Goal: Information Seeking & Learning: Learn about a topic

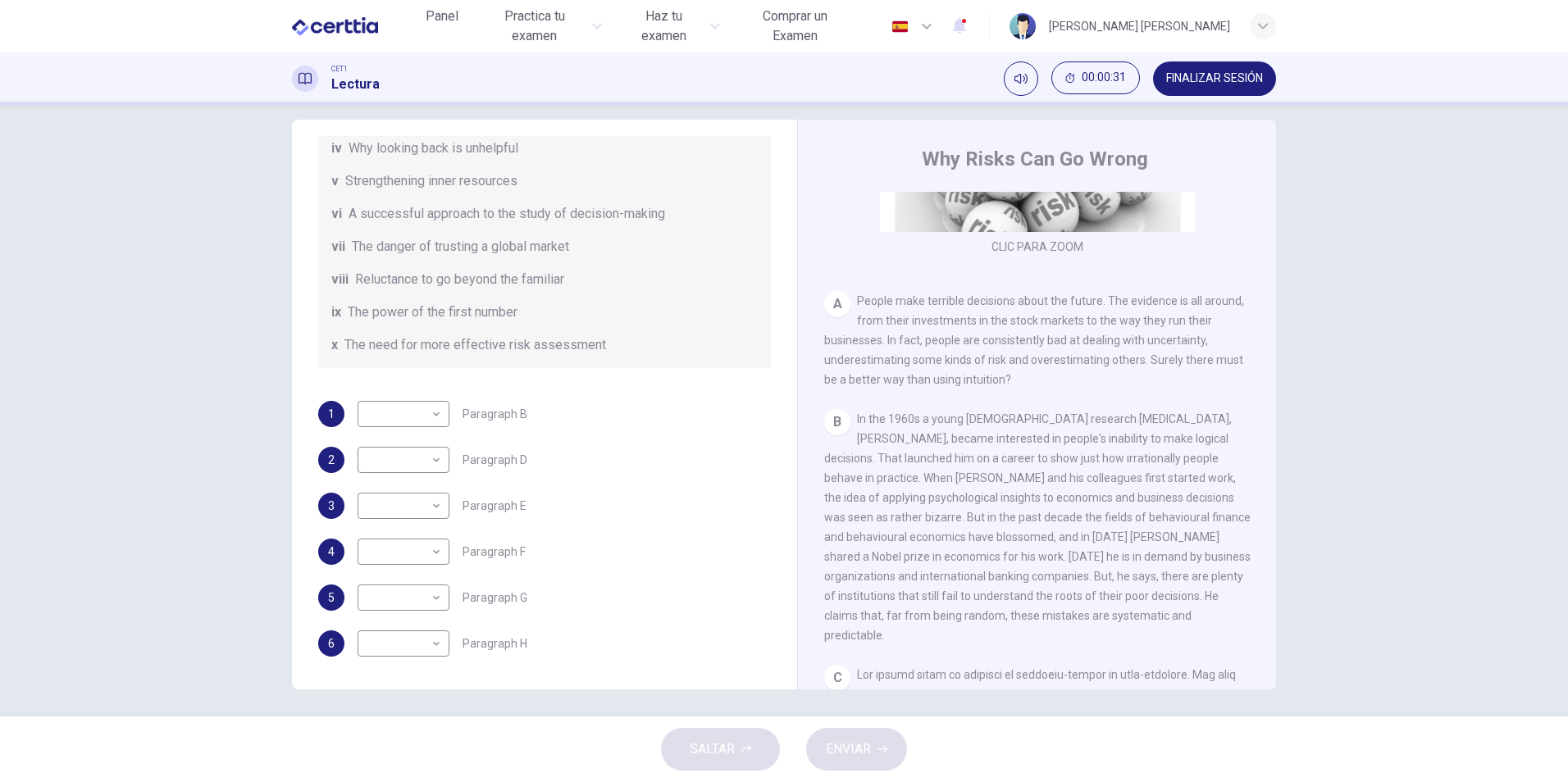
scroll to position [24, 0]
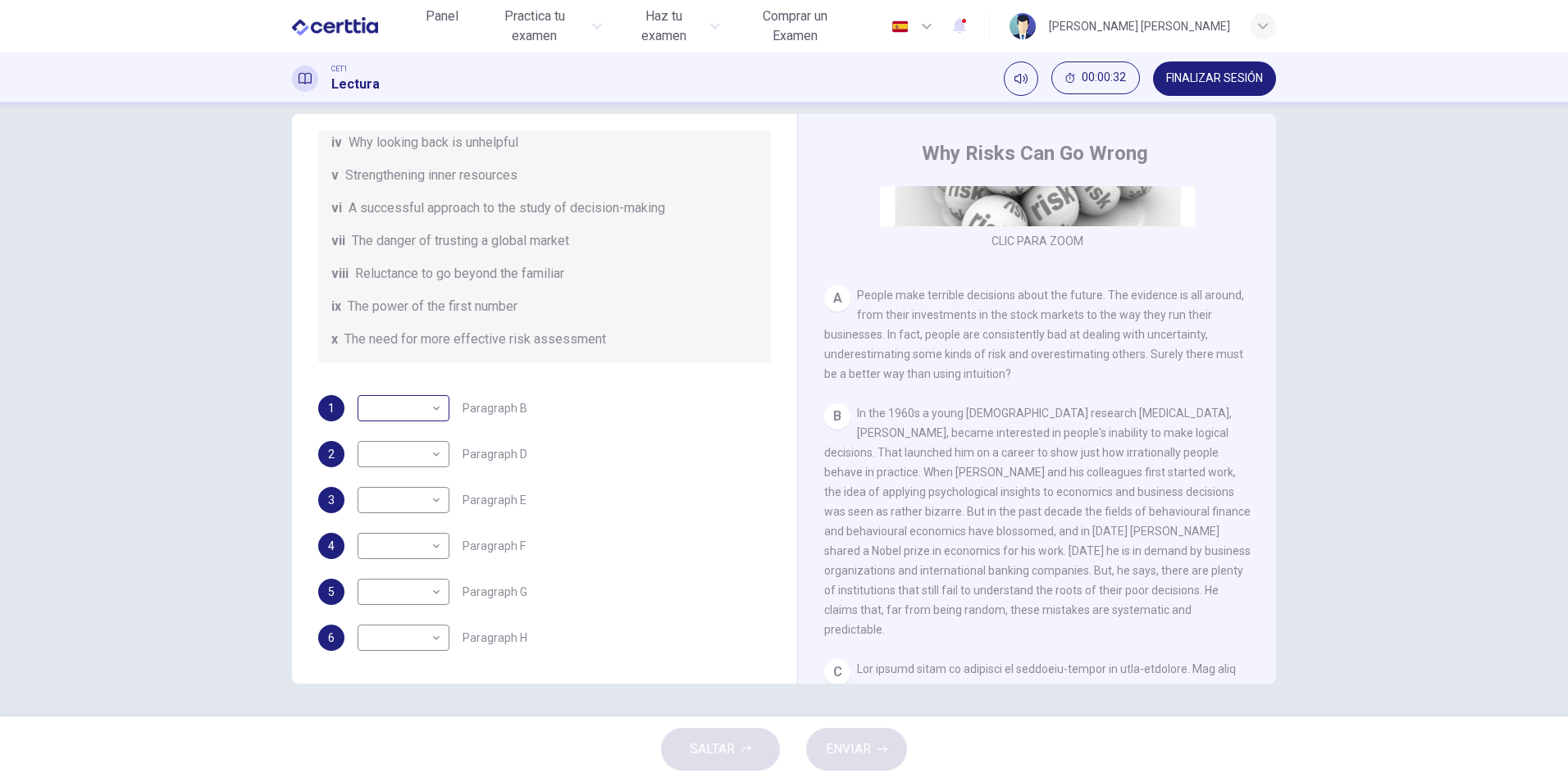
click at [413, 408] on body "Este sitio utiliza cookies, como se explica en nuestra Política de Privacidad .…" at bounding box center [784, 391] width 1568 height 782
click at [413, 408] on div at bounding box center [784, 391] width 1568 height 782
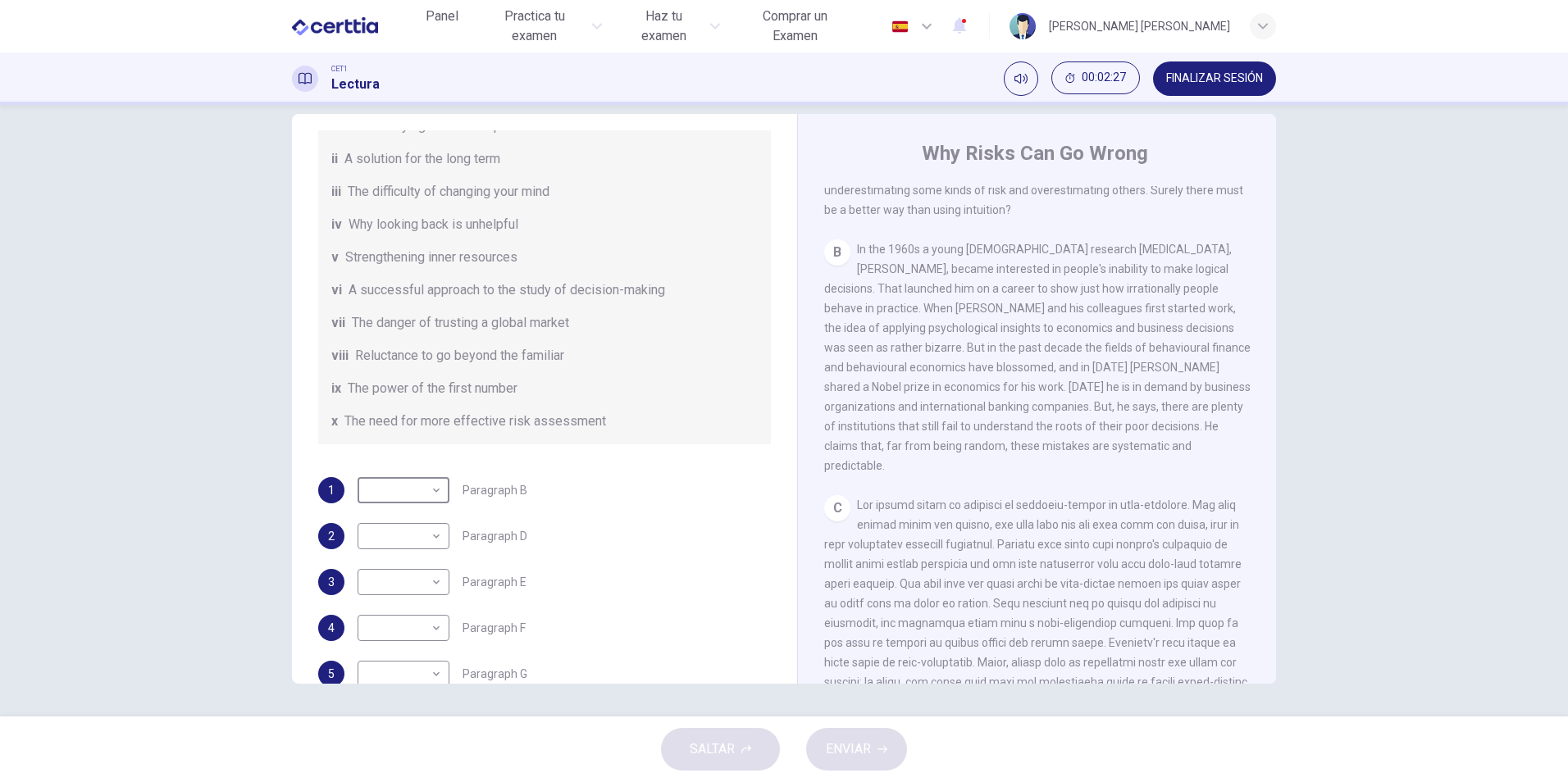
scroll to position [152, 0]
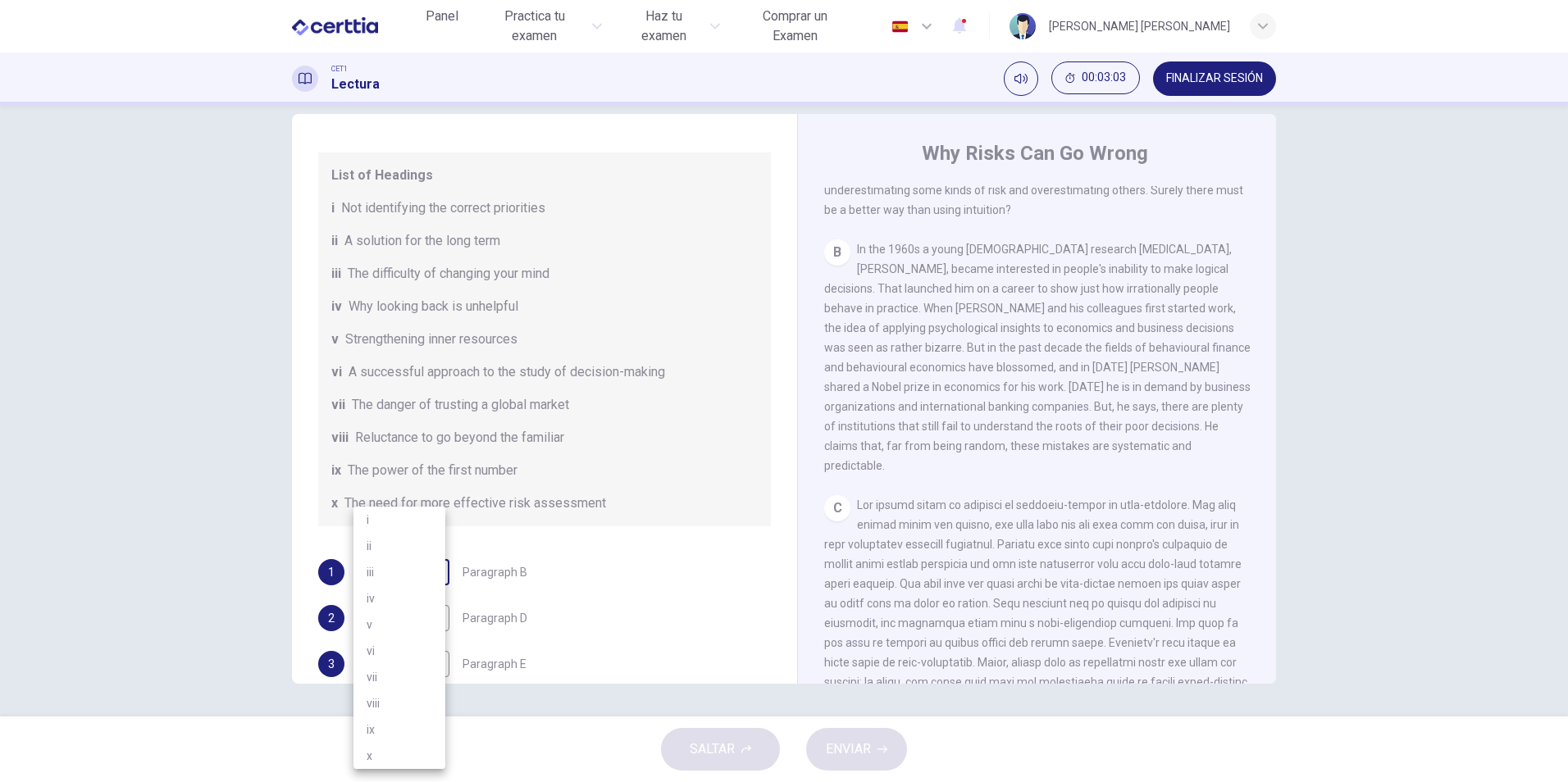
click at [419, 573] on body "Este sitio utiliza cookies, como se explica en nuestra Política de Privacidad .…" at bounding box center [784, 391] width 1568 height 782
click at [372, 519] on li "i" at bounding box center [399, 519] width 92 height 26
type input "*"
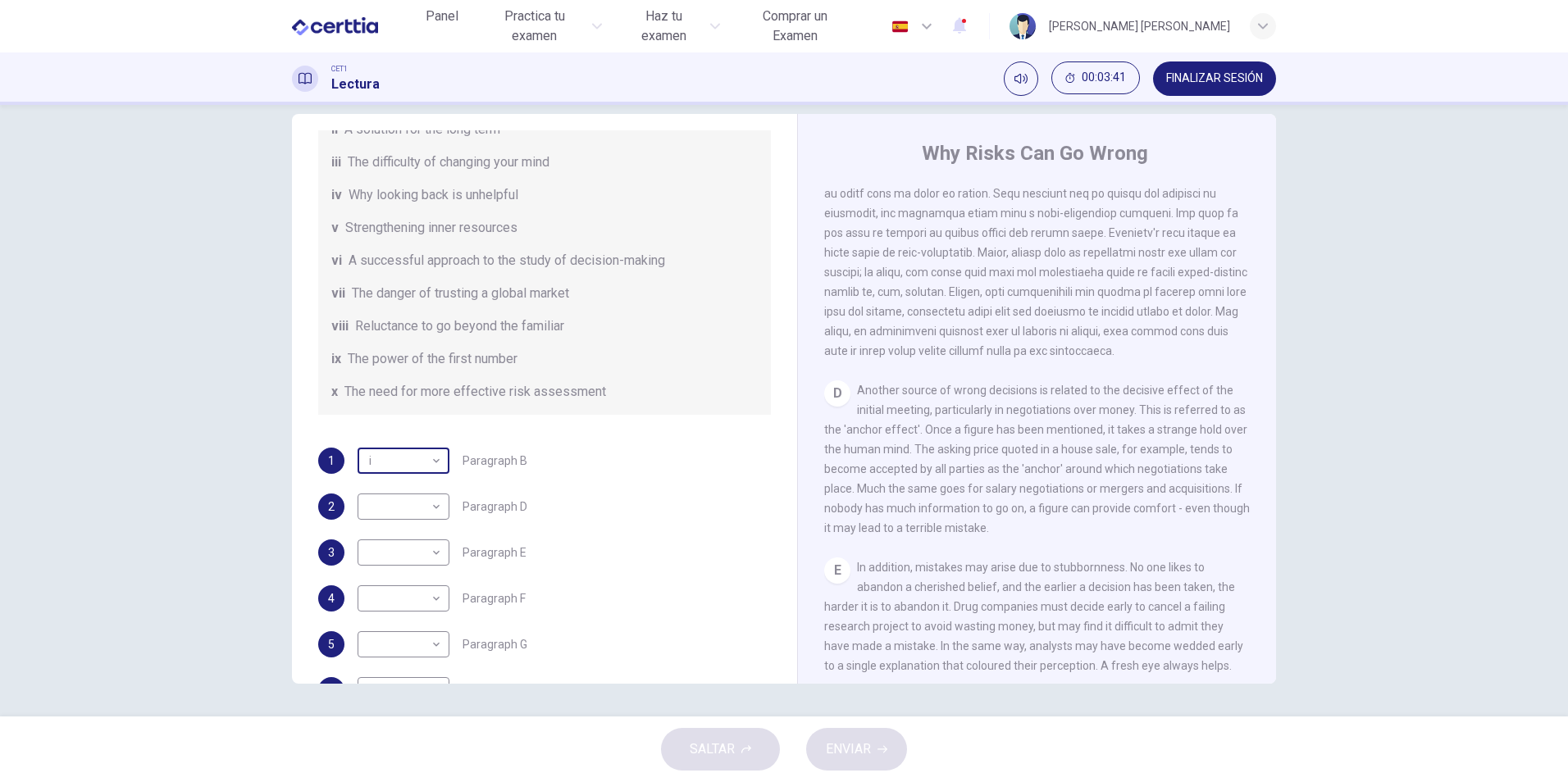
scroll to position [234, 0]
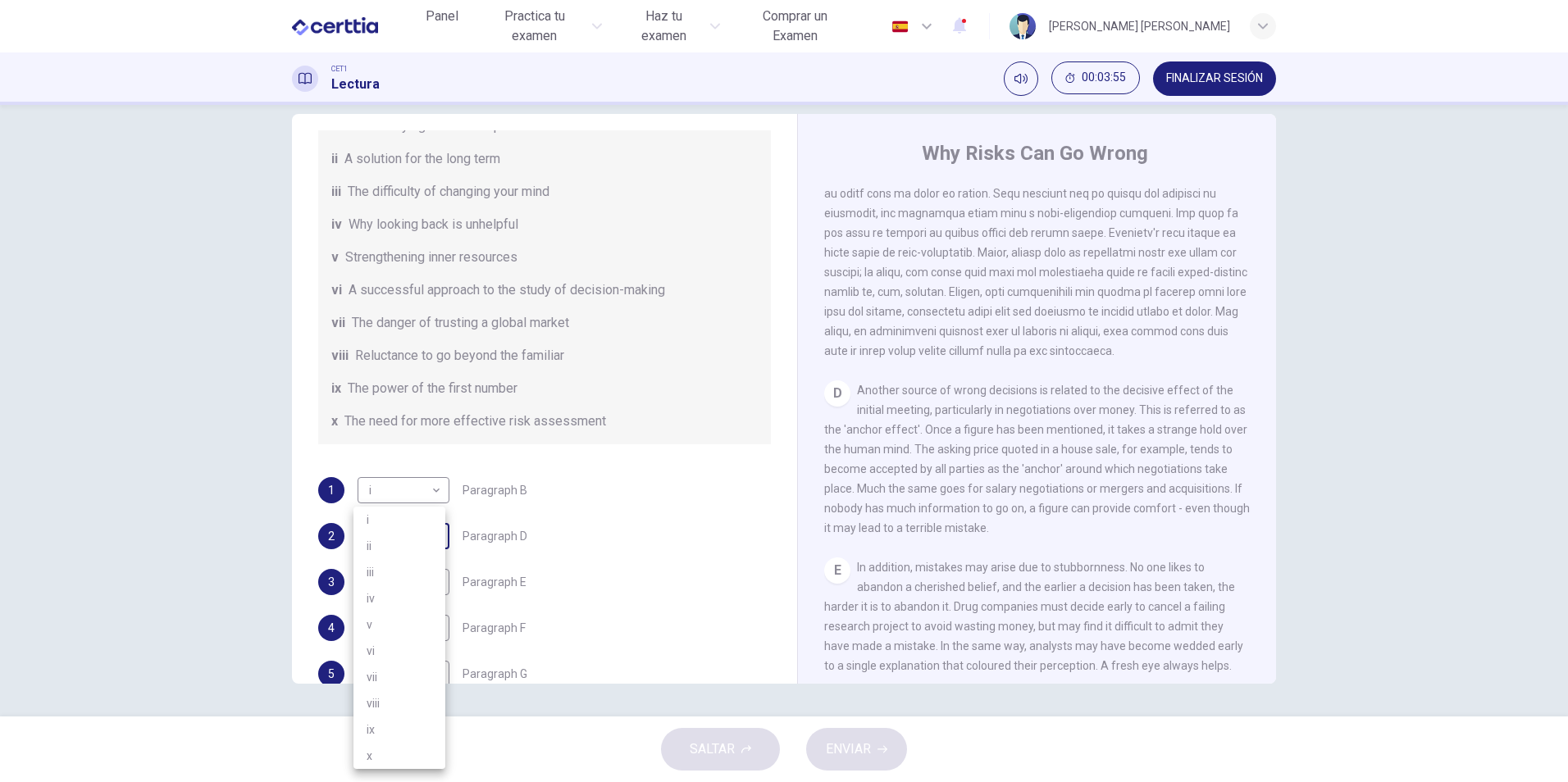
click at [420, 530] on body "Este sitio utiliza cookies, como se explica en nuestra Política de Privacidad .…" at bounding box center [784, 391] width 1568 height 782
click at [402, 730] on li "ix" at bounding box center [399, 729] width 92 height 26
type input "**"
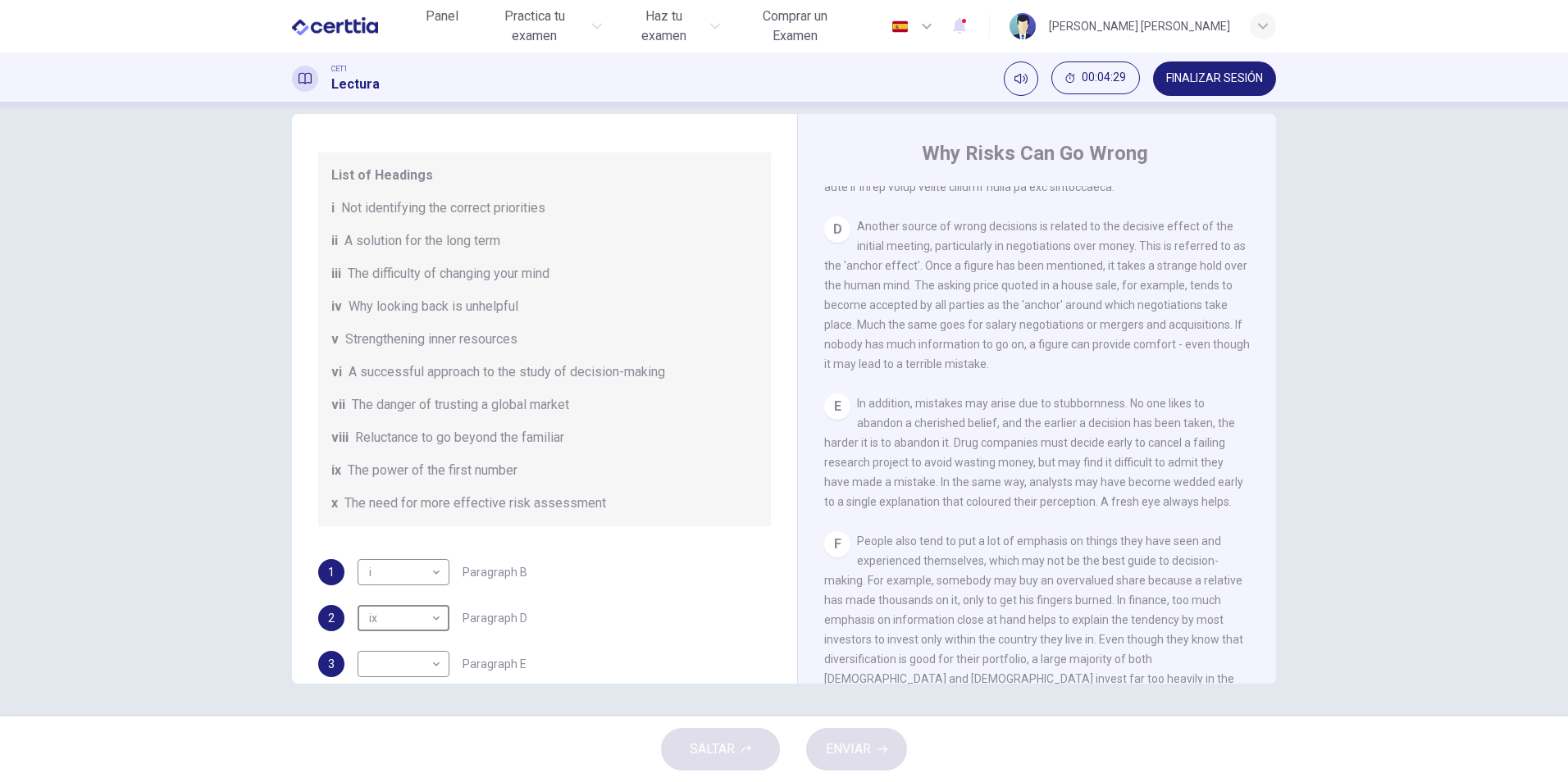
scroll to position [316, 0]
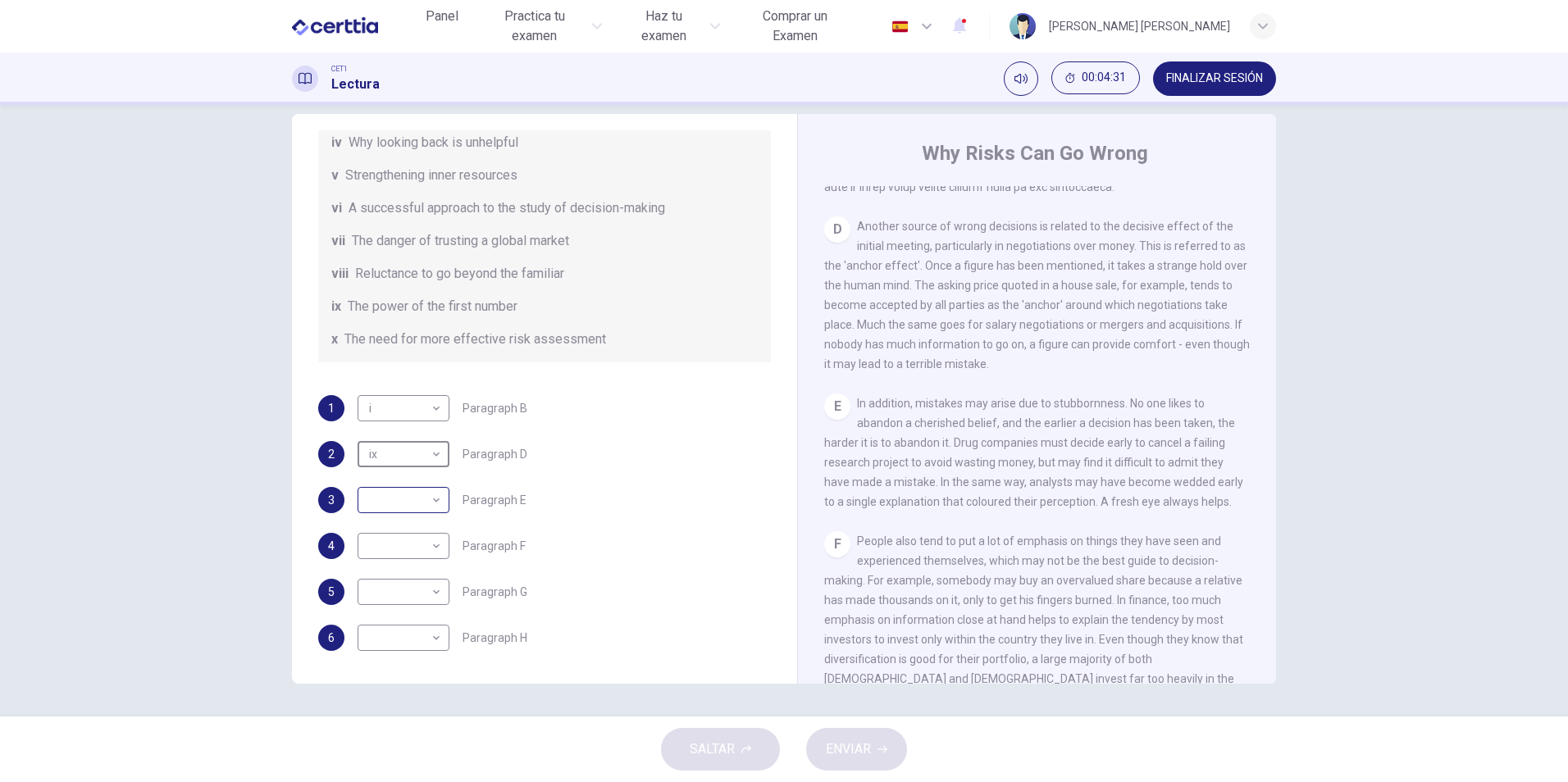
click at [424, 493] on body "Este sitio utiliza cookies, como se explica en nuestra Política de Privacidad .…" at bounding box center [784, 391] width 1568 height 782
click at [361, 572] on li "iii" at bounding box center [399, 572] width 92 height 26
type input "***"
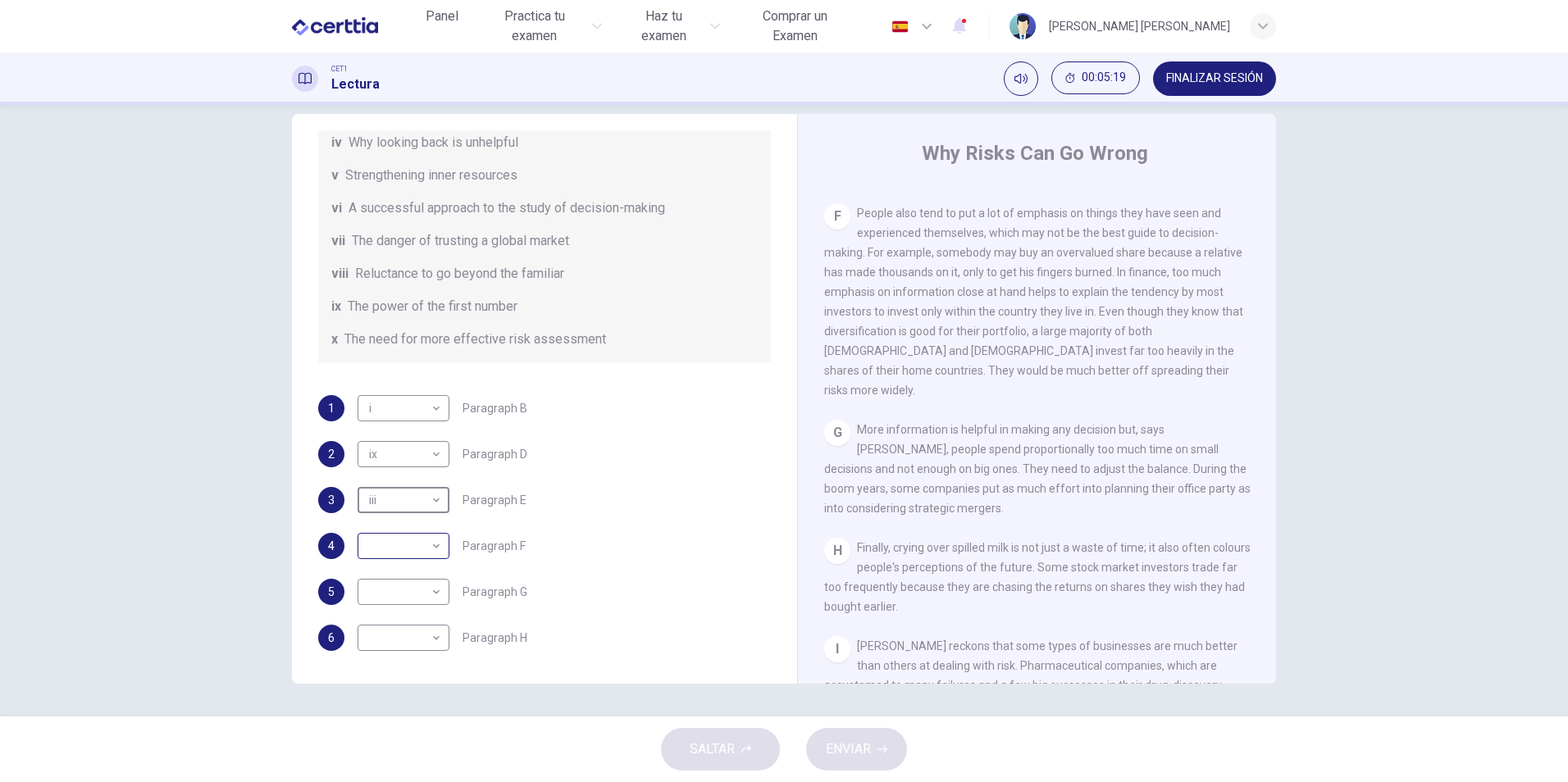
click at [439, 547] on body "Este sitio utiliza cookies, como se explica en nuestra Política de Privacidad .…" at bounding box center [784, 391] width 1568 height 782
click at [396, 655] on li "vi" at bounding box center [399, 651] width 92 height 26
type input "**"
click at [368, 592] on body "Este sitio utiliza cookies, como se explica en nuestra Política de Privacidad .…" at bounding box center [784, 391] width 1568 height 782
click at [357, 647] on li "vi" at bounding box center [399, 651] width 92 height 26
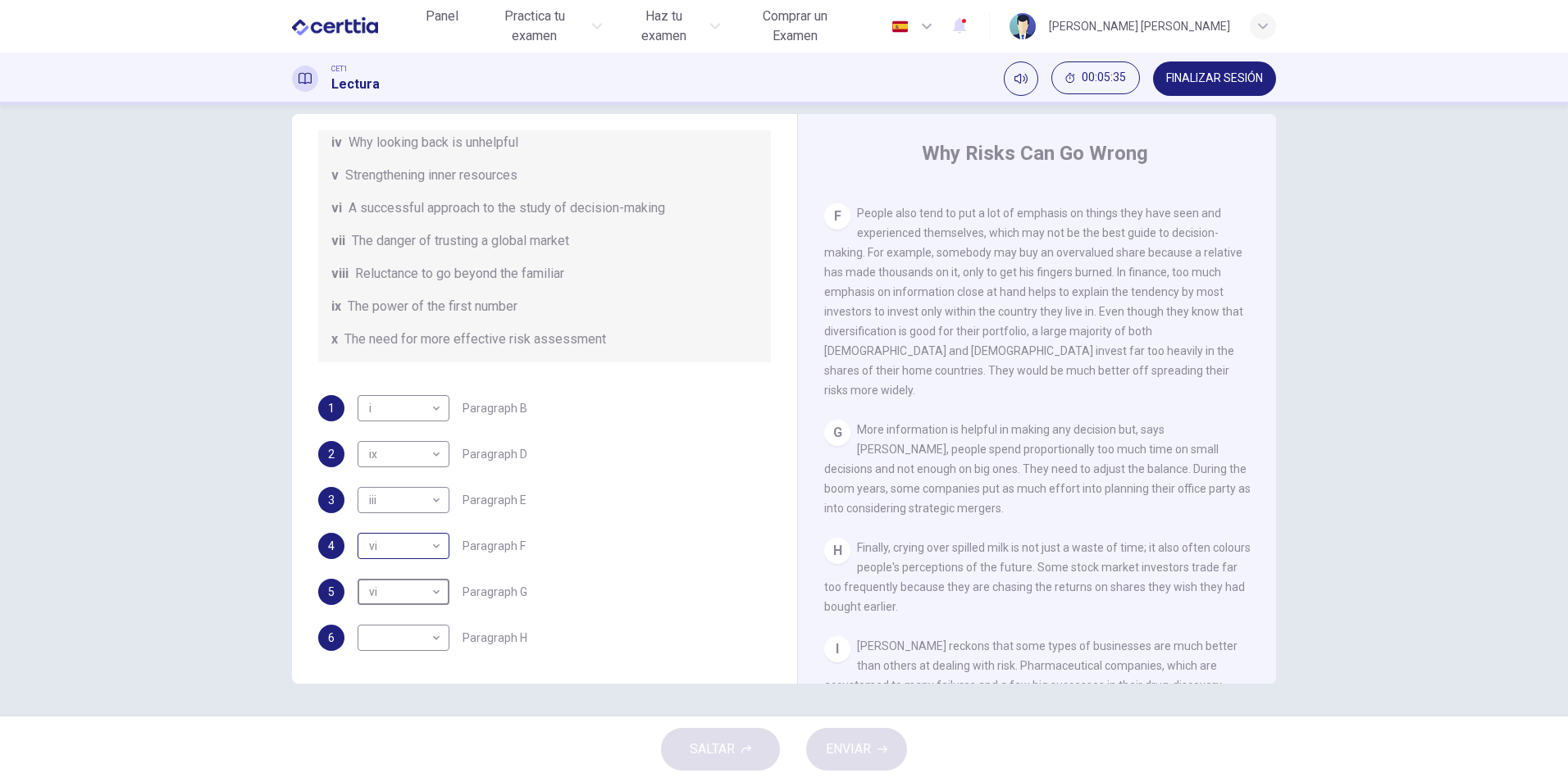
click at [393, 543] on body "Este sitio utiliza cookies, como se explica en nuestra Política de Privacidad .…" at bounding box center [784, 391] width 1568 height 782
click at [657, 505] on div at bounding box center [784, 391] width 1568 height 782
click at [413, 582] on body "Este sitio utiliza cookies, como se explica en nuestra Política de Privacidad .…" at bounding box center [784, 391] width 1568 height 782
click at [401, 555] on li "ii" at bounding box center [399, 545] width 92 height 26
type input "**"
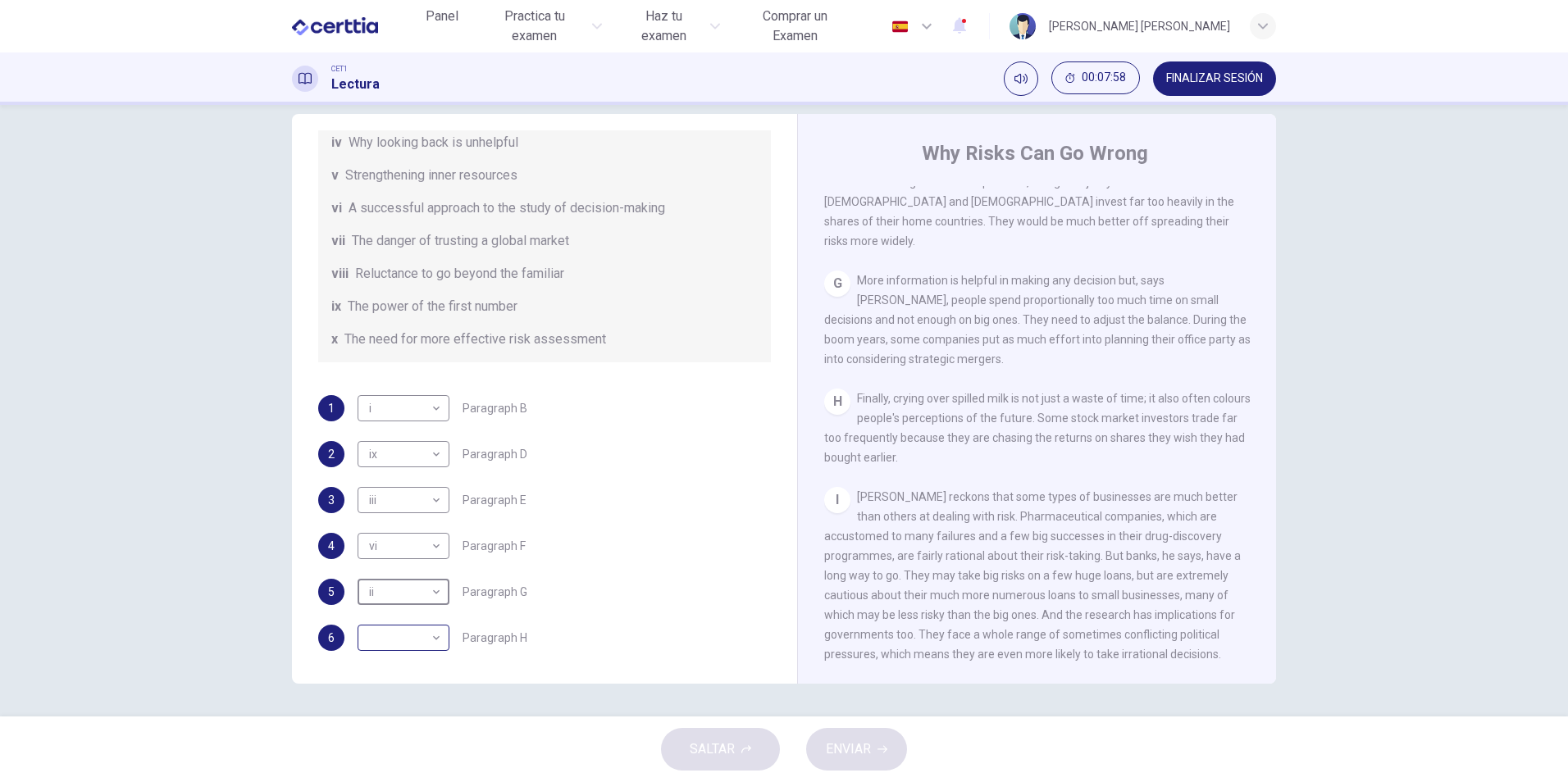
click at [412, 639] on body "Este sitio utiliza cookies, como se explica en nuestra Política de Privacidad .…" at bounding box center [784, 391] width 1568 height 782
click at [370, 760] on li "x" at bounding box center [399, 756] width 92 height 26
type input "*"
click at [845, 758] on span "ENVIAR" at bounding box center [849, 748] width 46 height 23
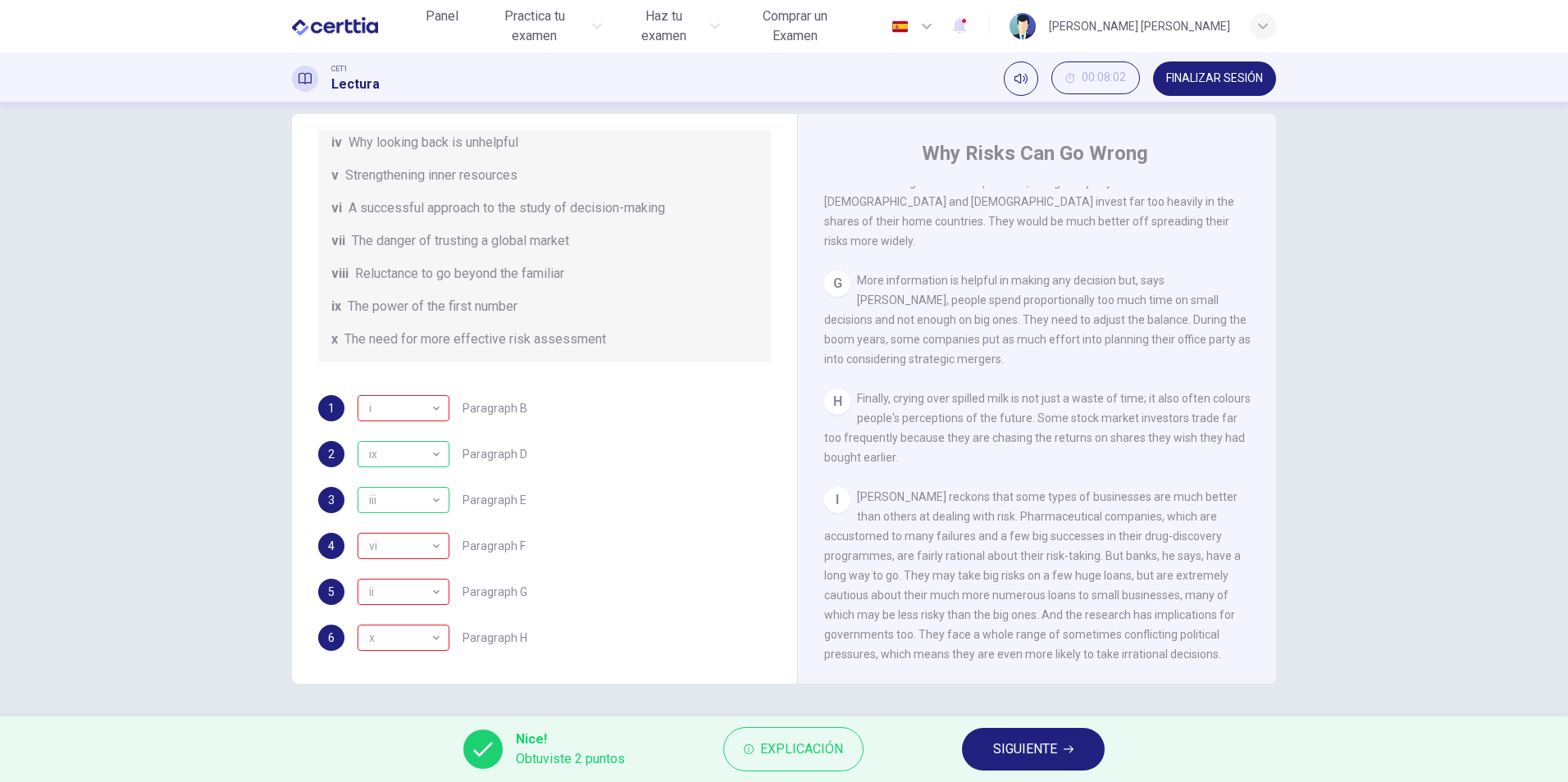
scroll to position [1500, 0]
click at [779, 754] on span "Explicación" at bounding box center [801, 748] width 83 height 23
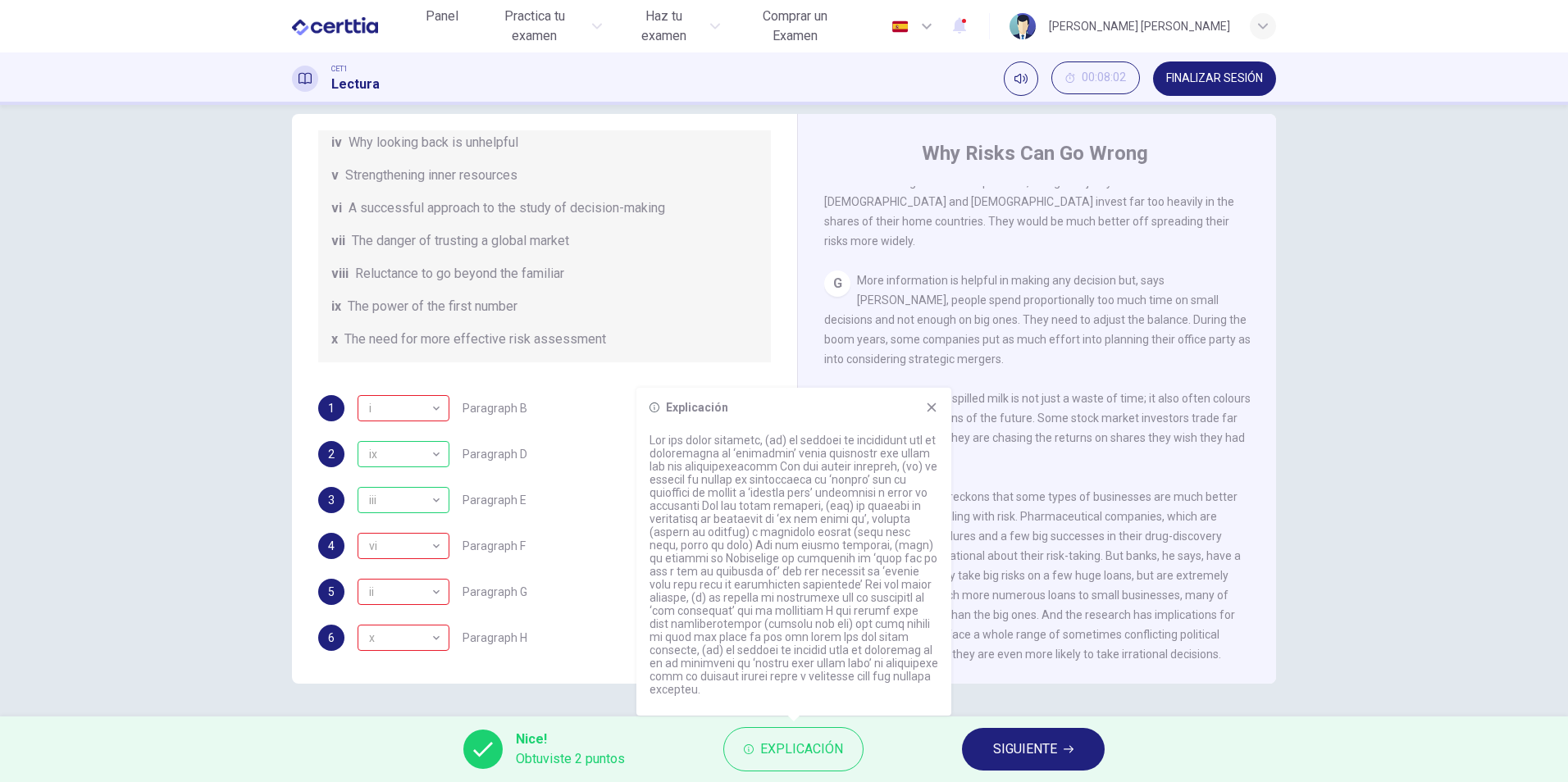
click at [1012, 757] on span "SIGUIENTE" at bounding box center [1024, 748] width 64 height 23
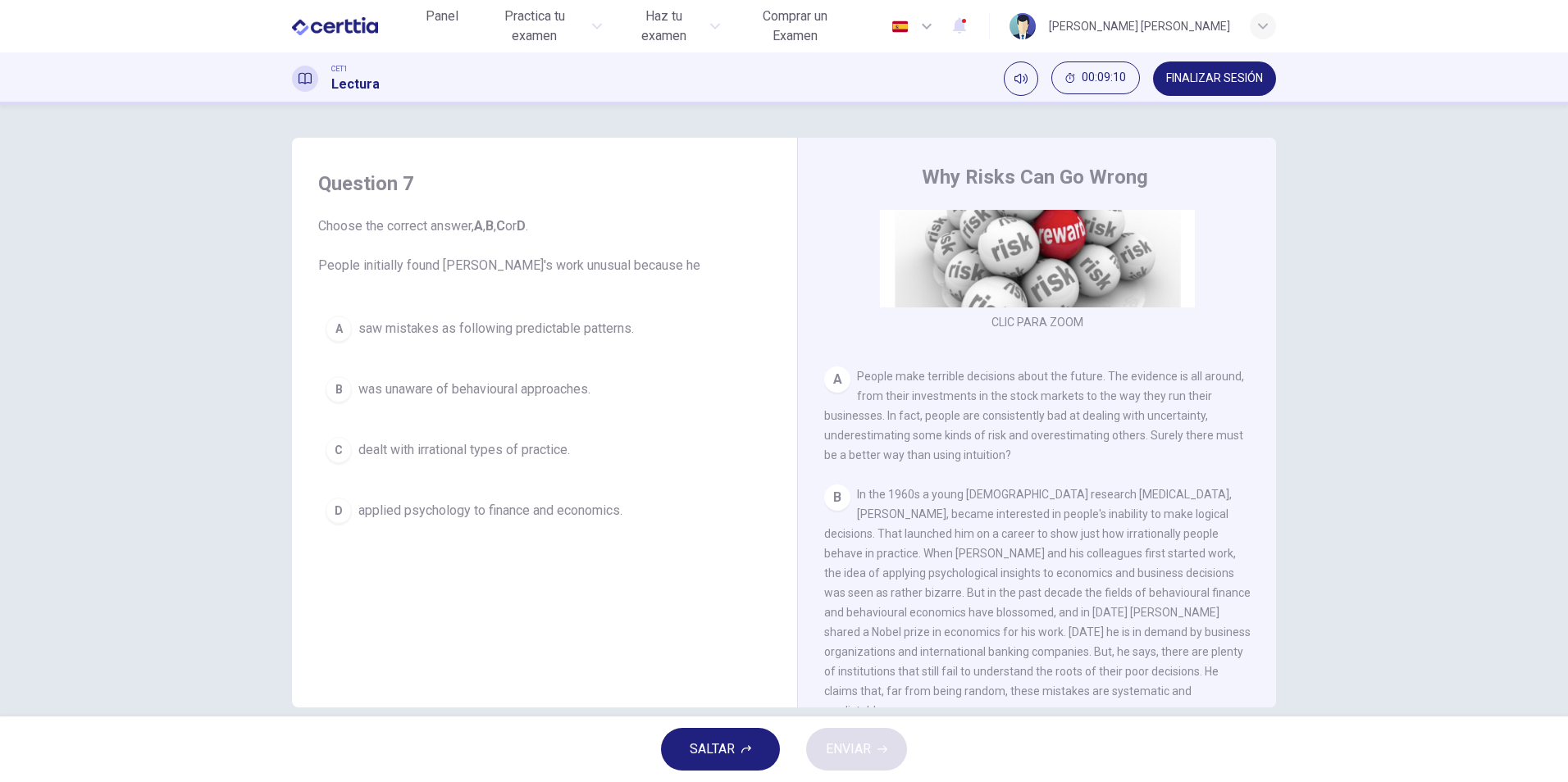
scroll to position [270, 0]
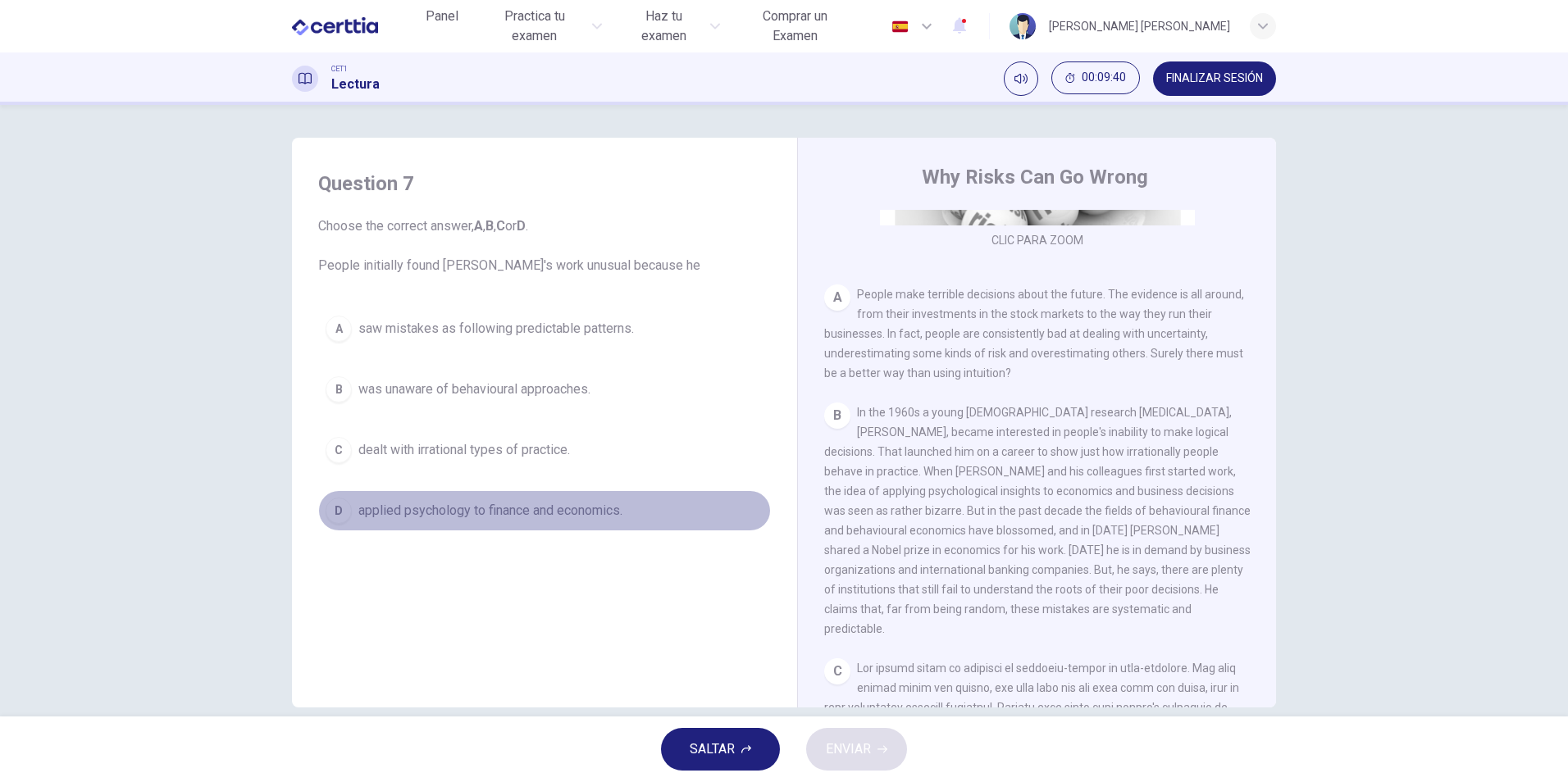
click at [328, 507] on div "D" at bounding box center [338, 511] width 26 height 26
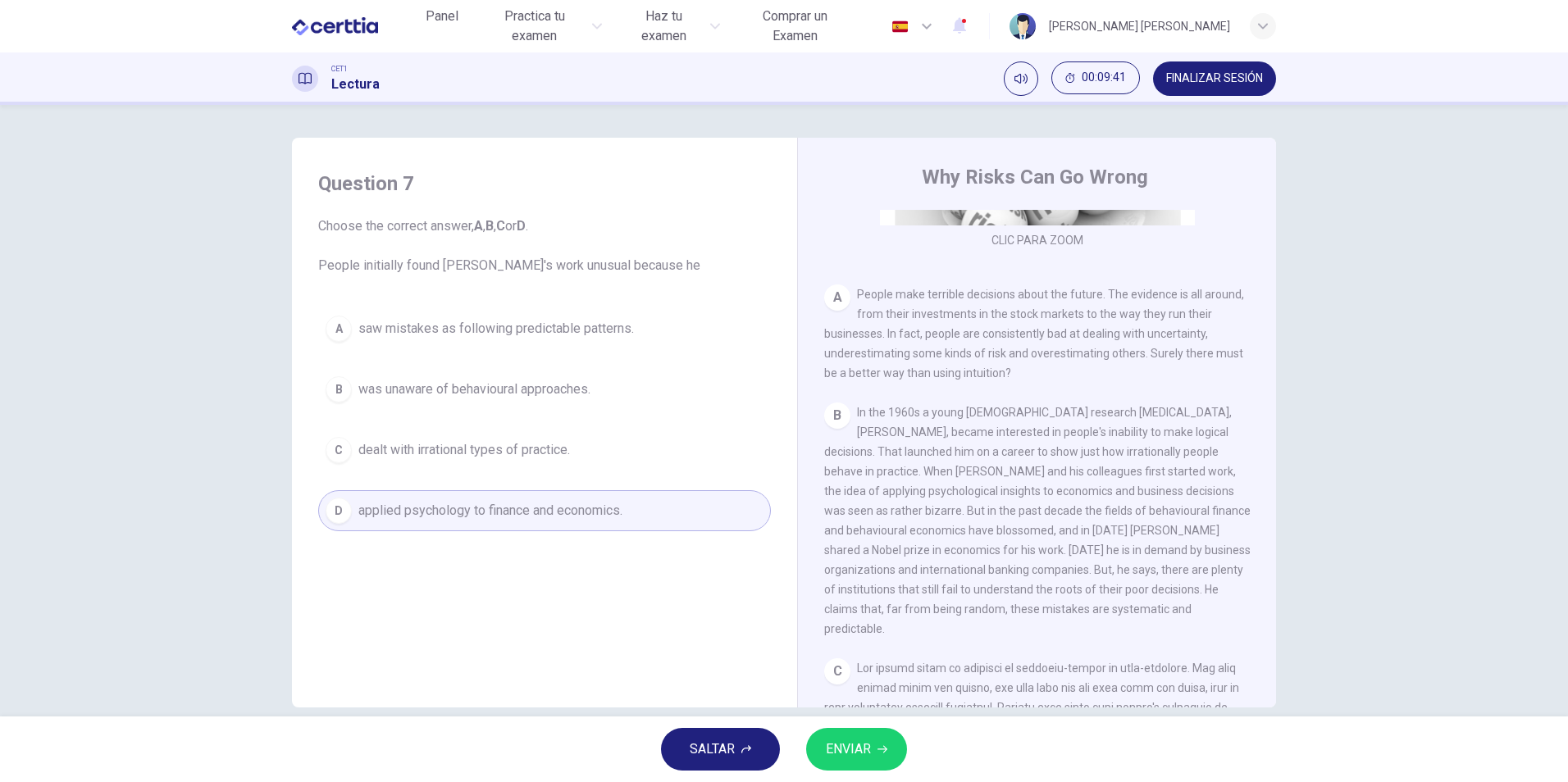
click at [840, 737] on button "ENVIAR" at bounding box center [856, 749] width 101 height 43
